Goal: Book appointment/travel/reservation

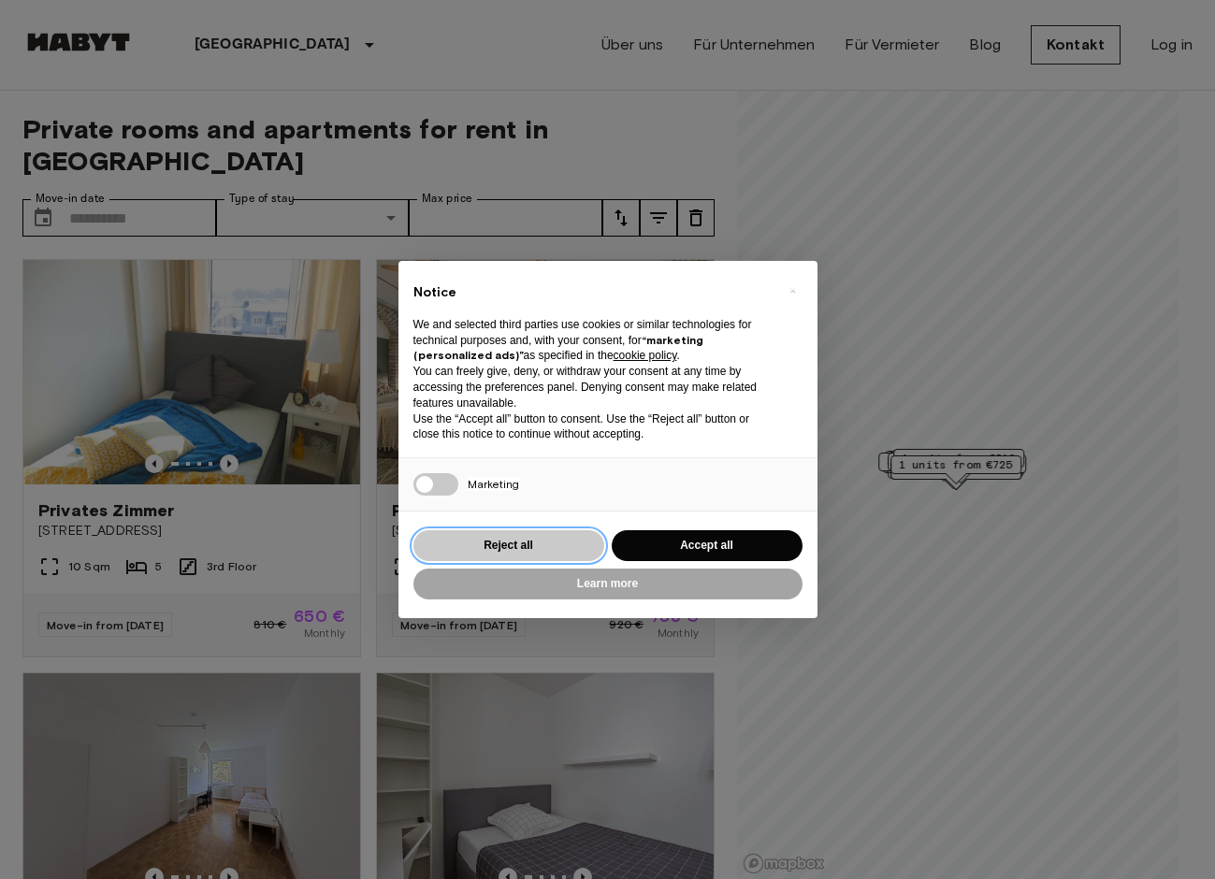
click at [536, 544] on button "Reject all" at bounding box center [508, 545] width 191 height 31
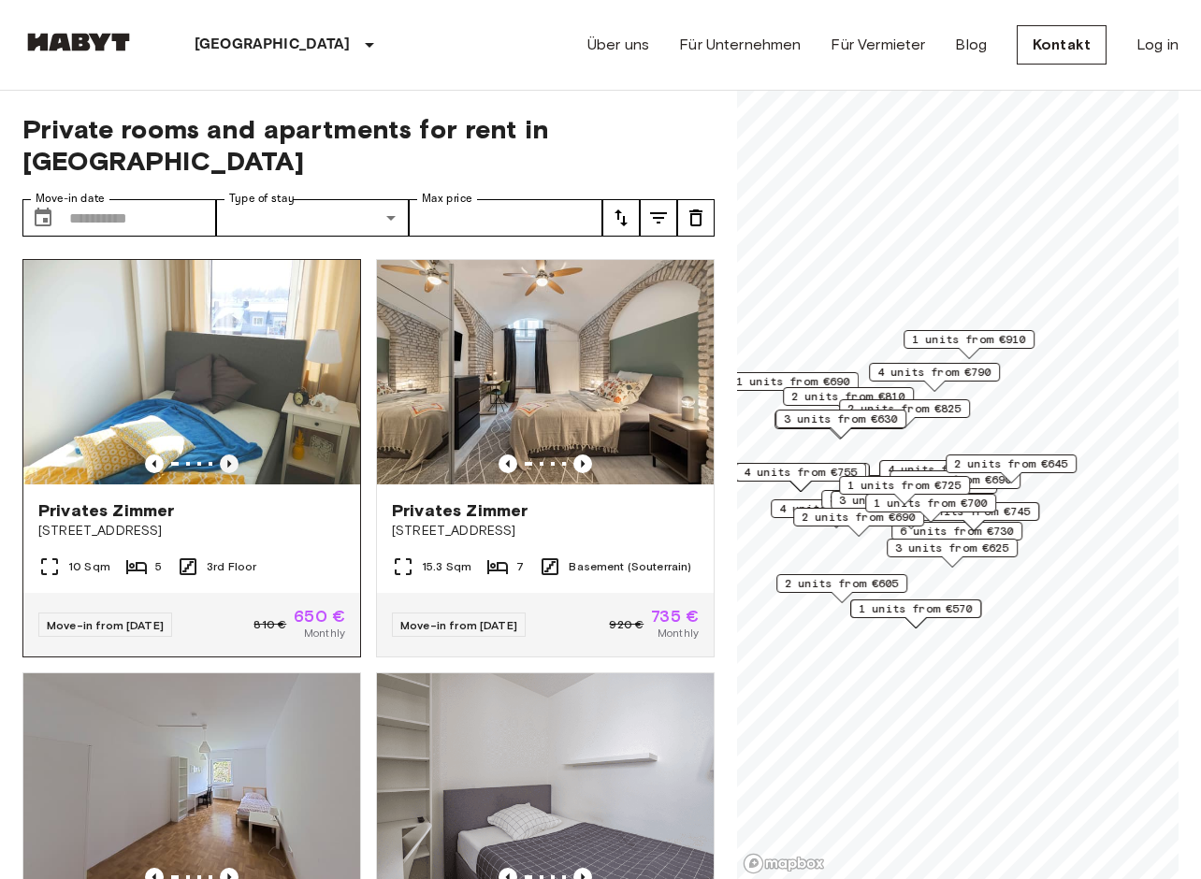
click at [226, 455] on icon "Previous image" at bounding box center [229, 464] width 19 height 19
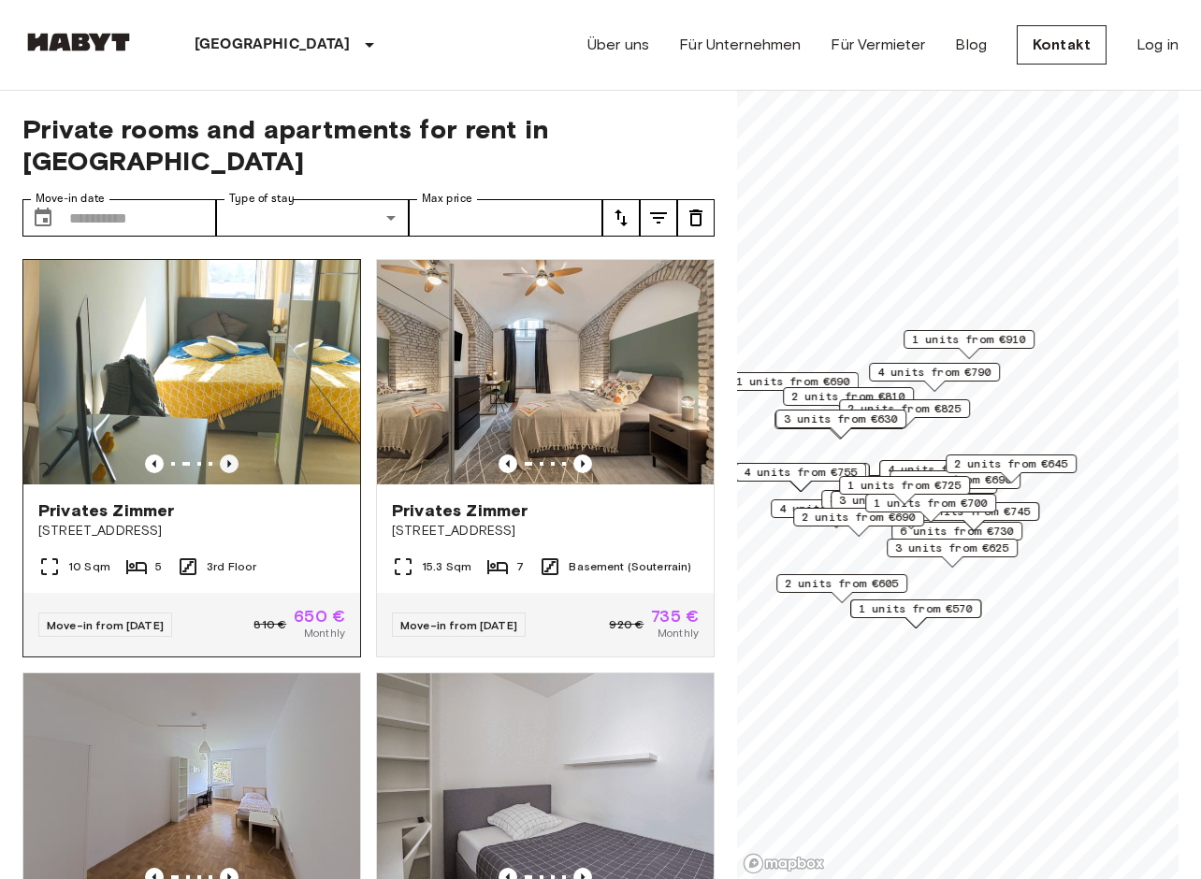
click at [226, 455] on icon "Previous image" at bounding box center [229, 464] width 19 height 19
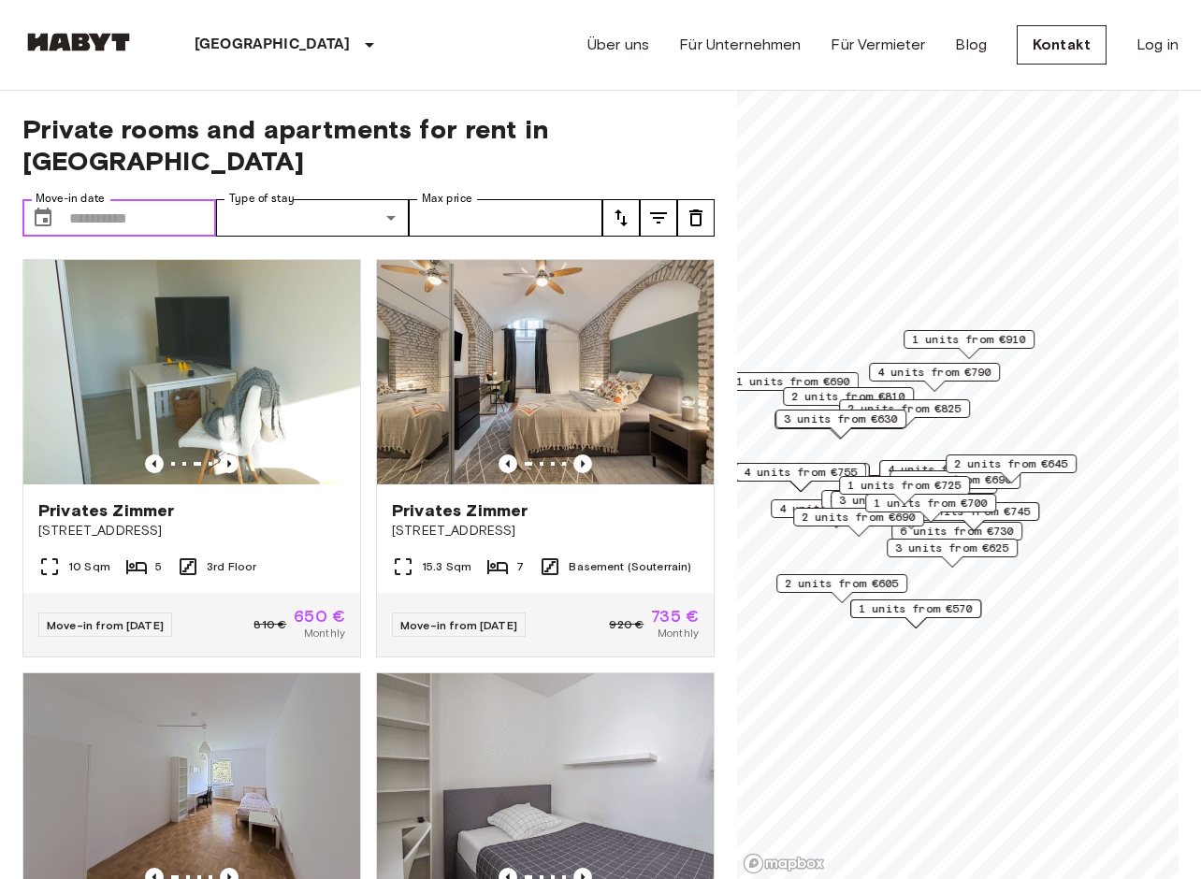
click at [126, 199] on input "Move-in date" at bounding box center [142, 217] width 147 height 37
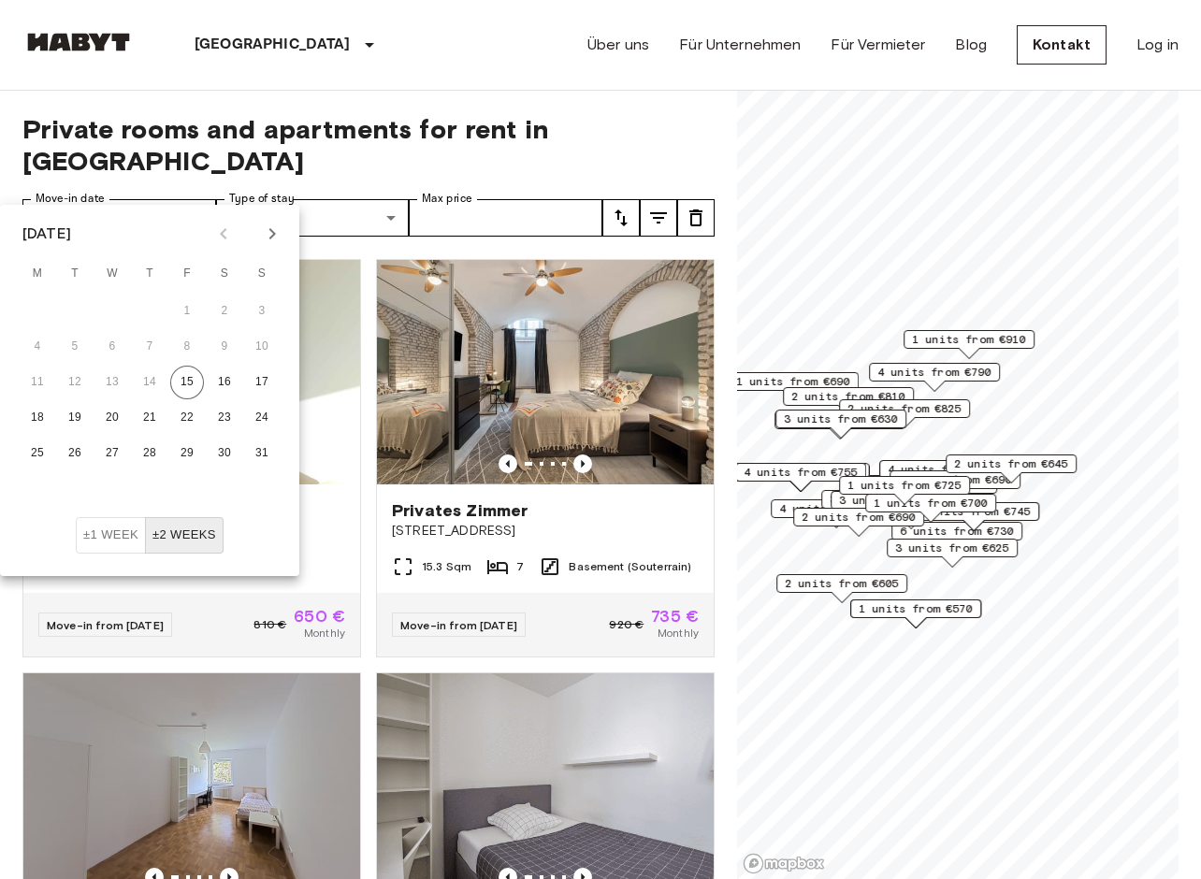
click at [262, 240] on icon "Next month" at bounding box center [272, 234] width 22 height 22
click at [262, 239] on icon "Next month" at bounding box center [272, 234] width 22 height 22
click at [110, 309] on button "1" at bounding box center [112, 312] width 34 height 34
type input "**********"
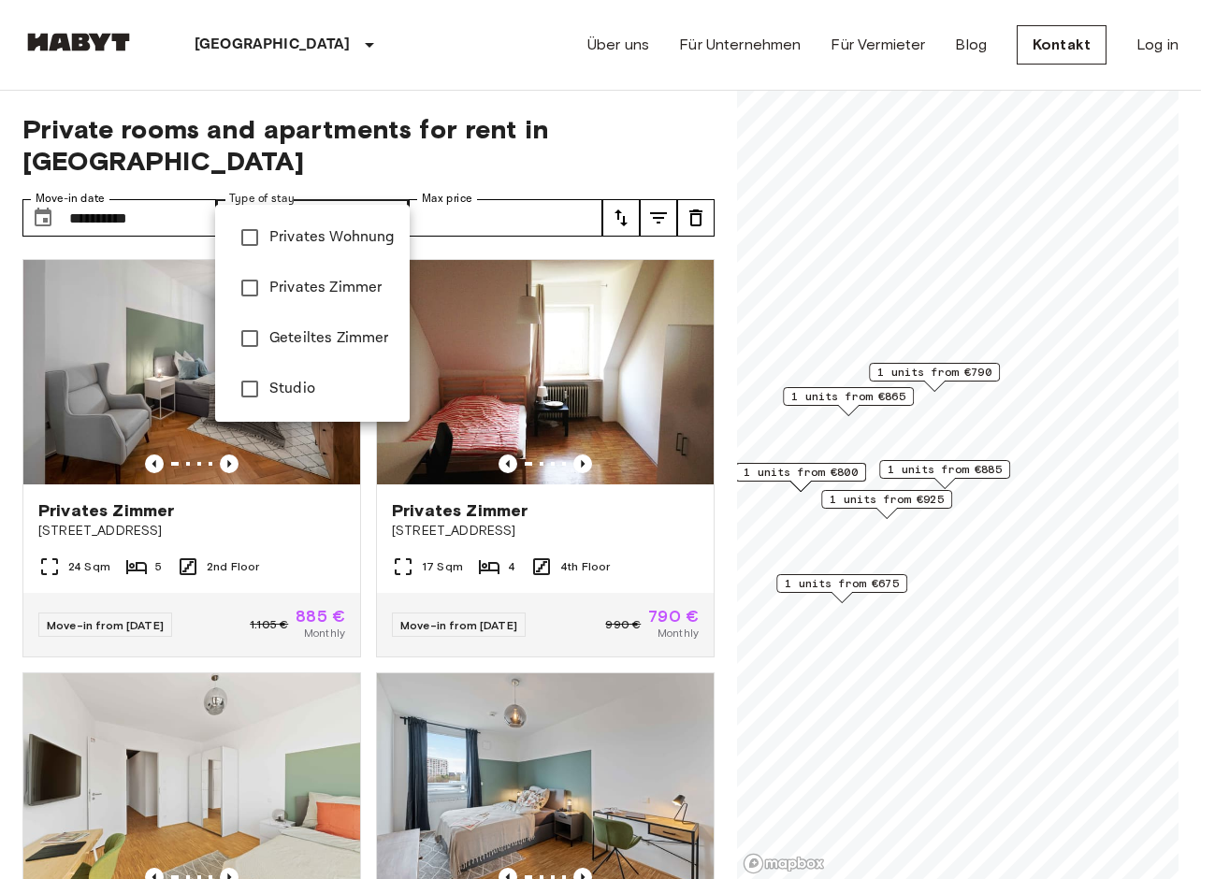
click at [384, 116] on div at bounding box center [607, 439] width 1215 height 879
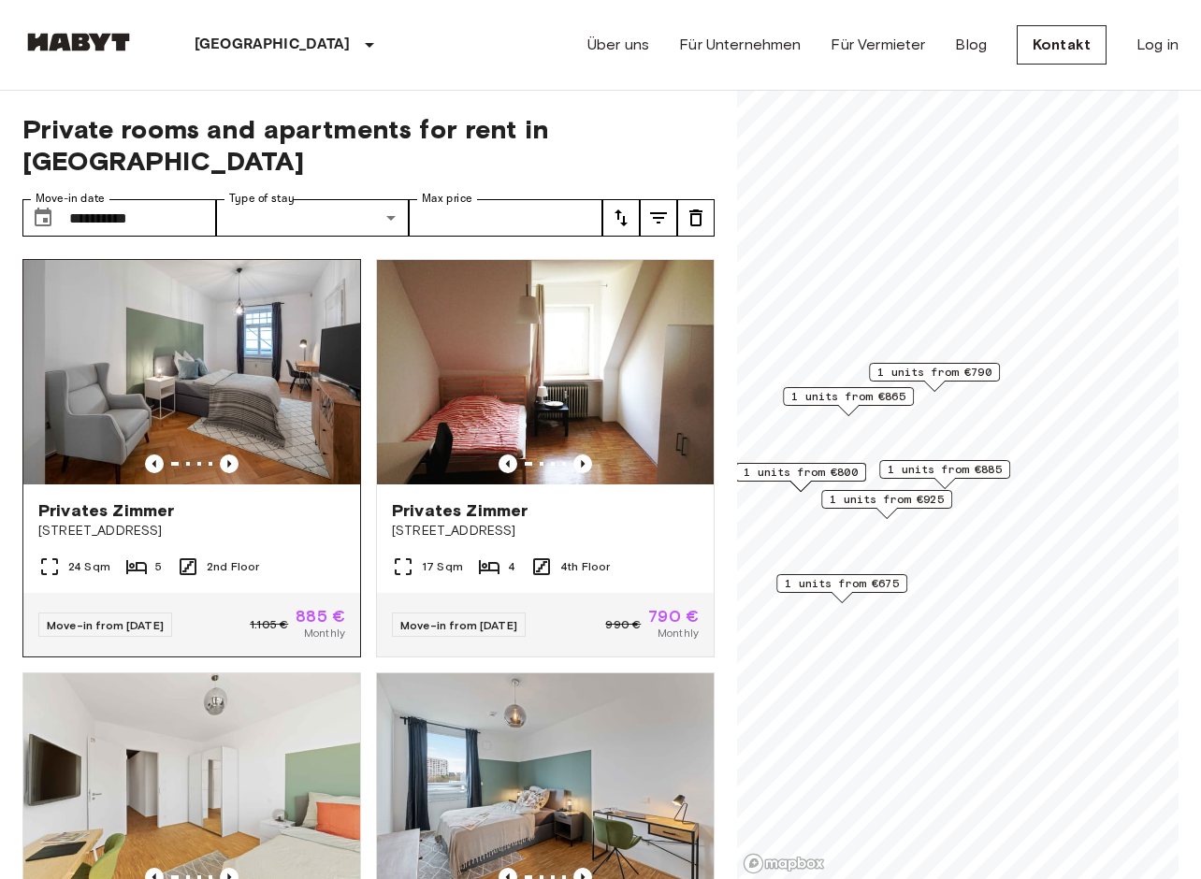
click at [289, 499] on div "Privates Zimmer" at bounding box center [191, 510] width 307 height 22
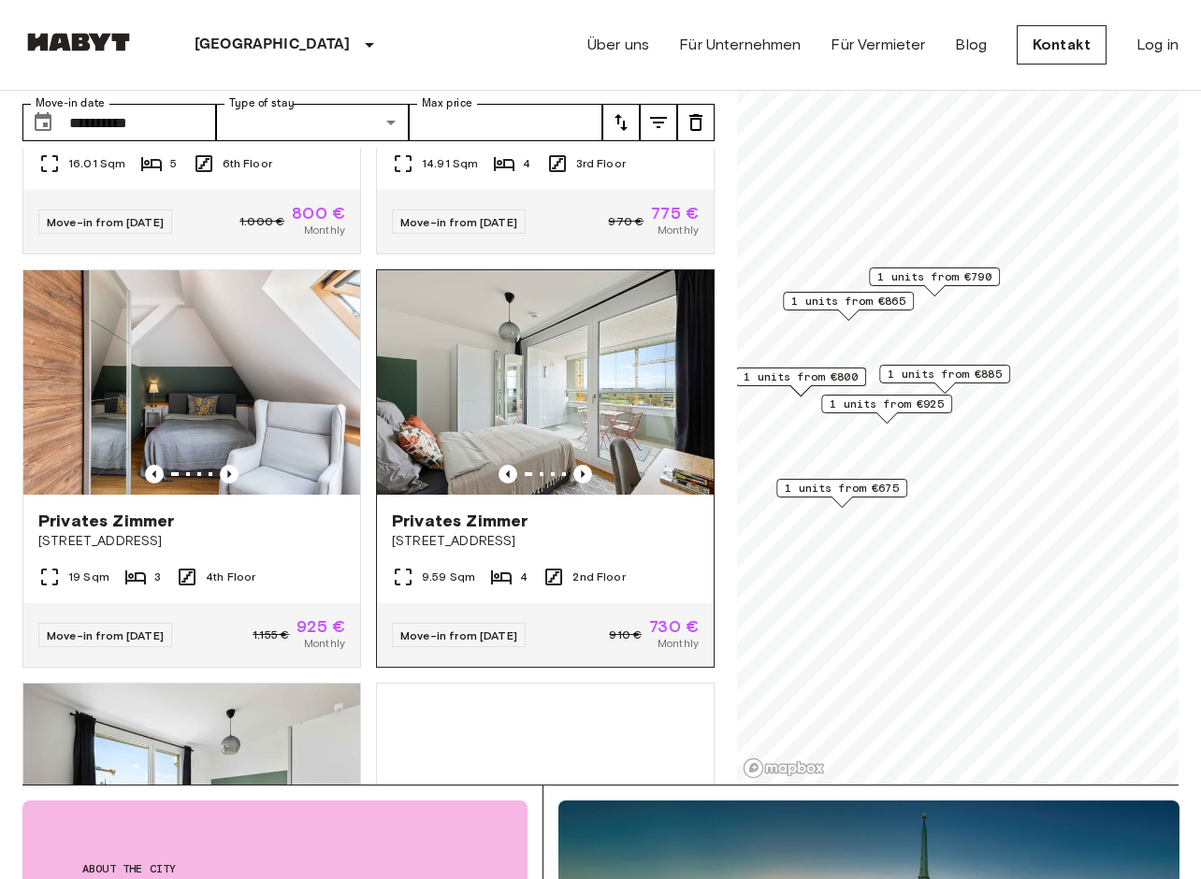
scroll to position [714, 0]
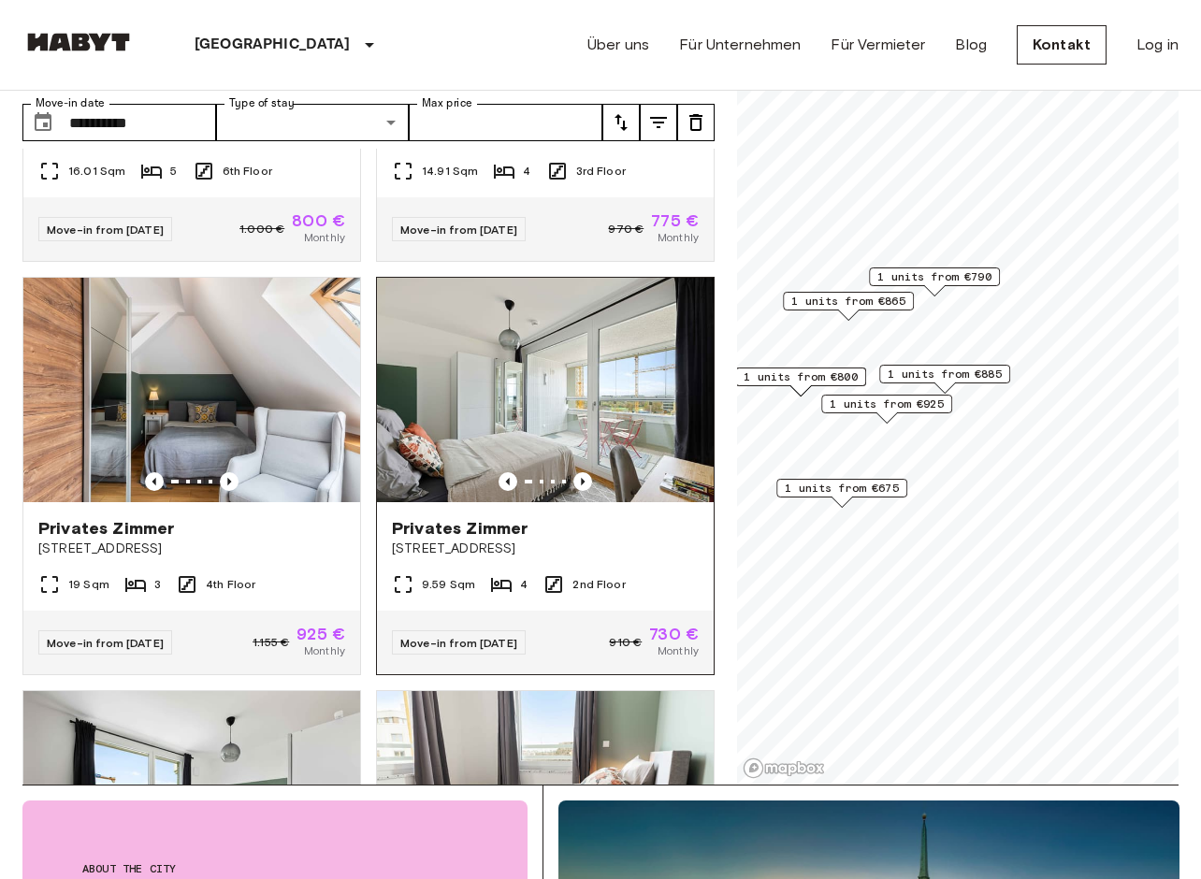
click at [505, 583] on div "9.59 Sqm 4 2nd Floor" at bounding box center [545, 591] width 337 height 37
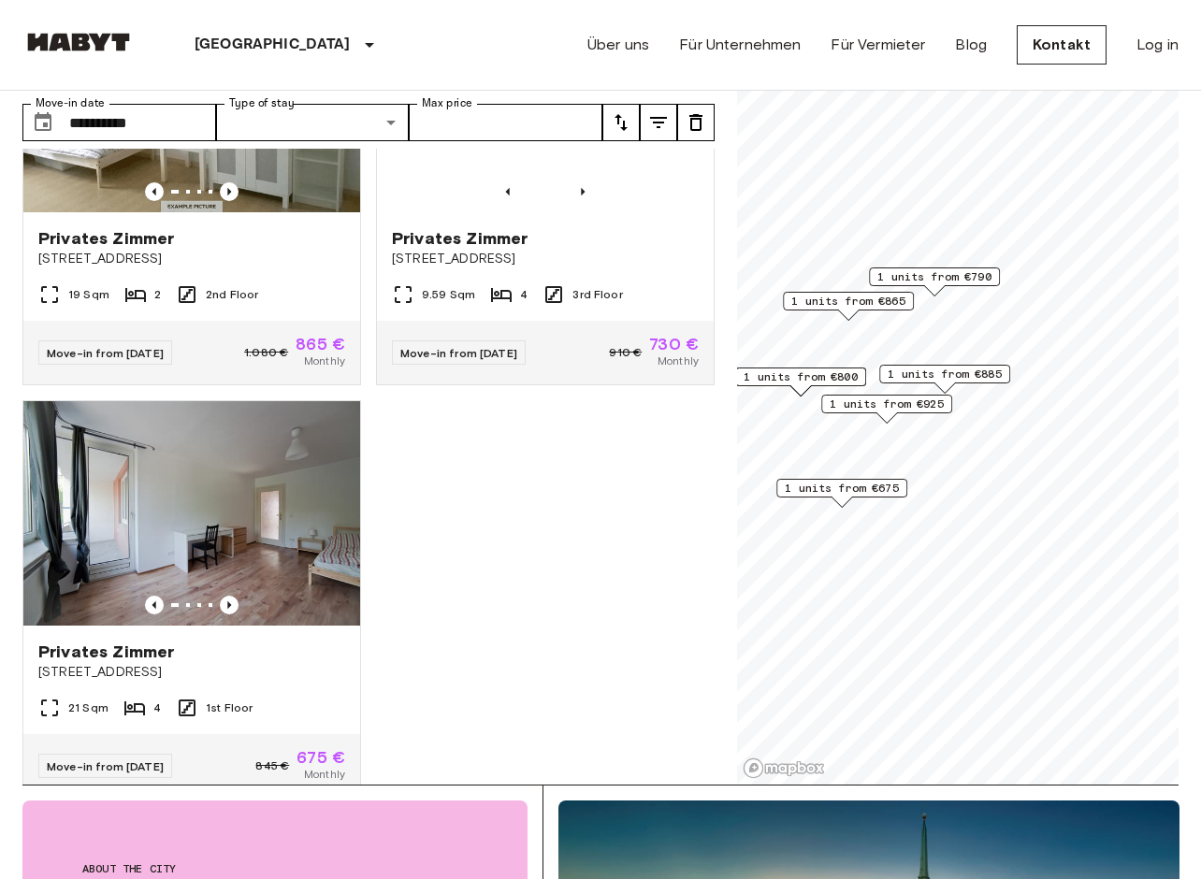
scroll to position [1920, 0]
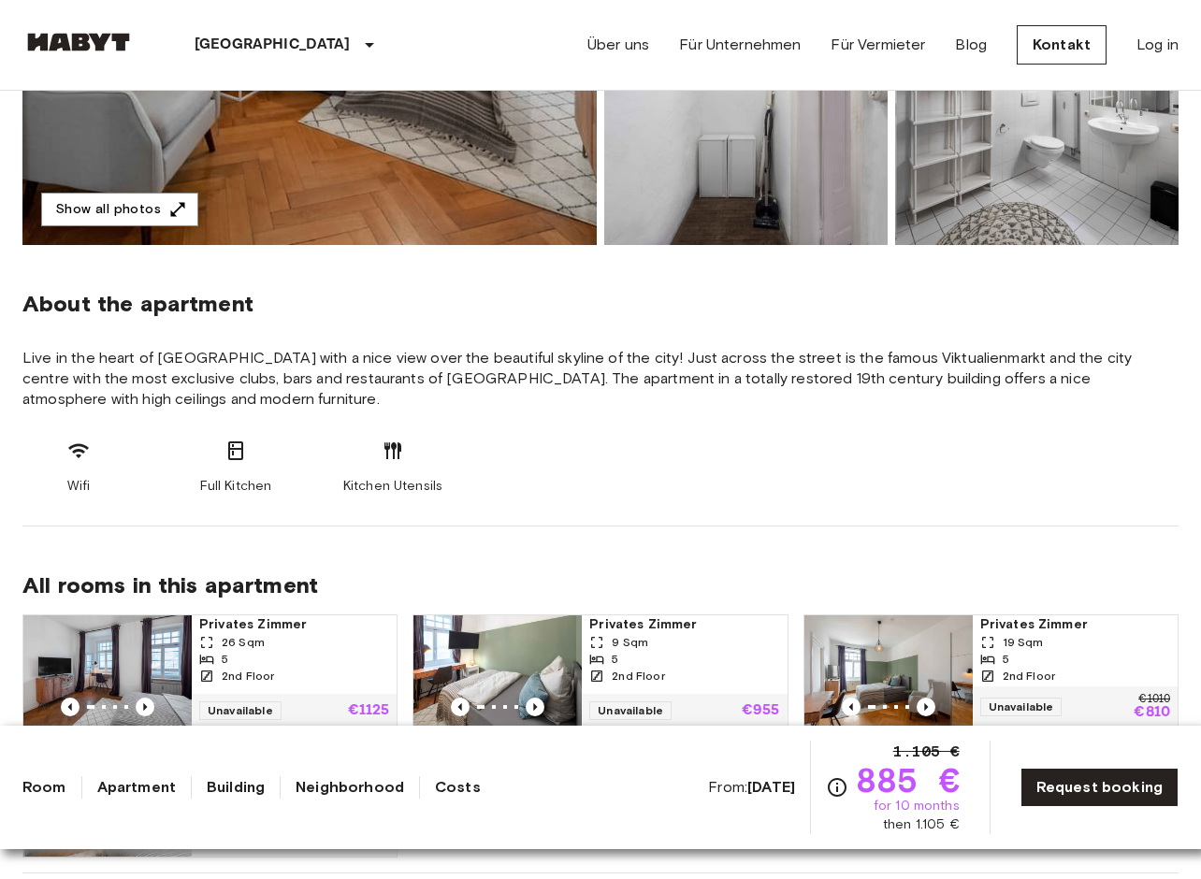
scroll to position [709, 0]
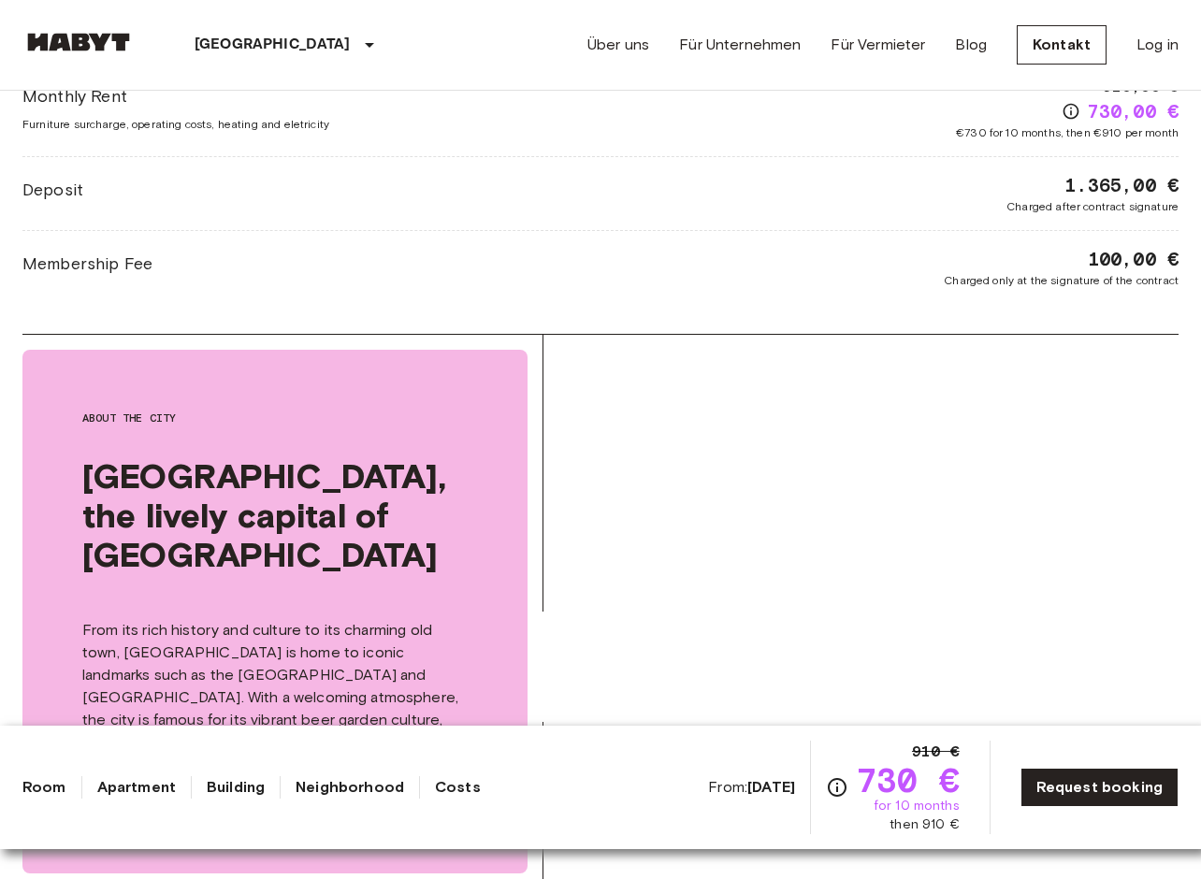
scroll to position [1451, 0]
